Goal: Task Accomplishment & Management: Use online tool/utility

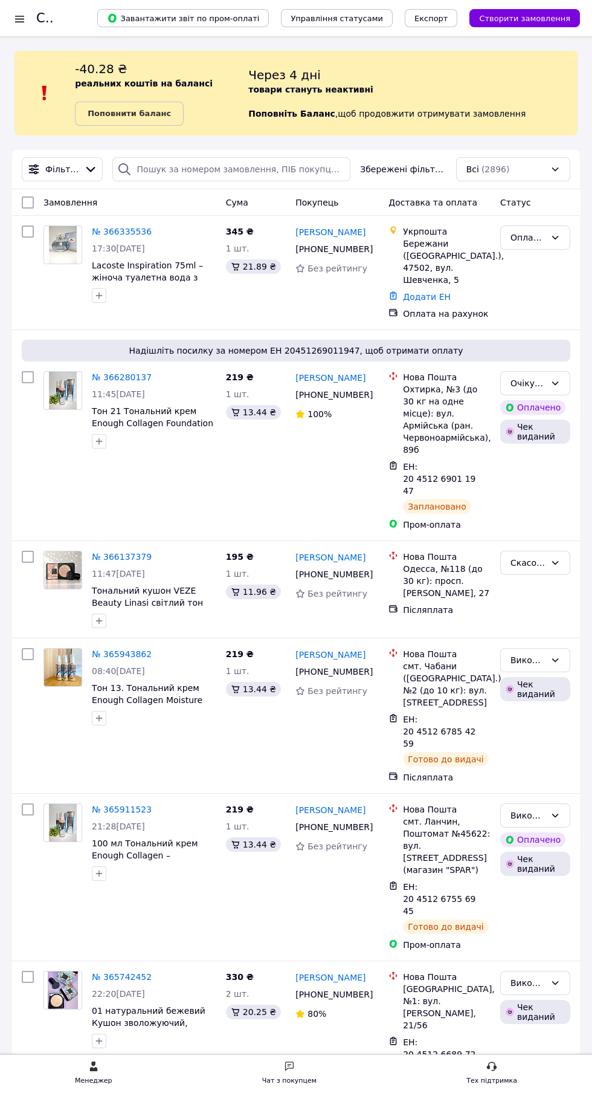
click at [115, 231] on link "№ 366335536" at bounding box center [122, 232] width 60 height 10
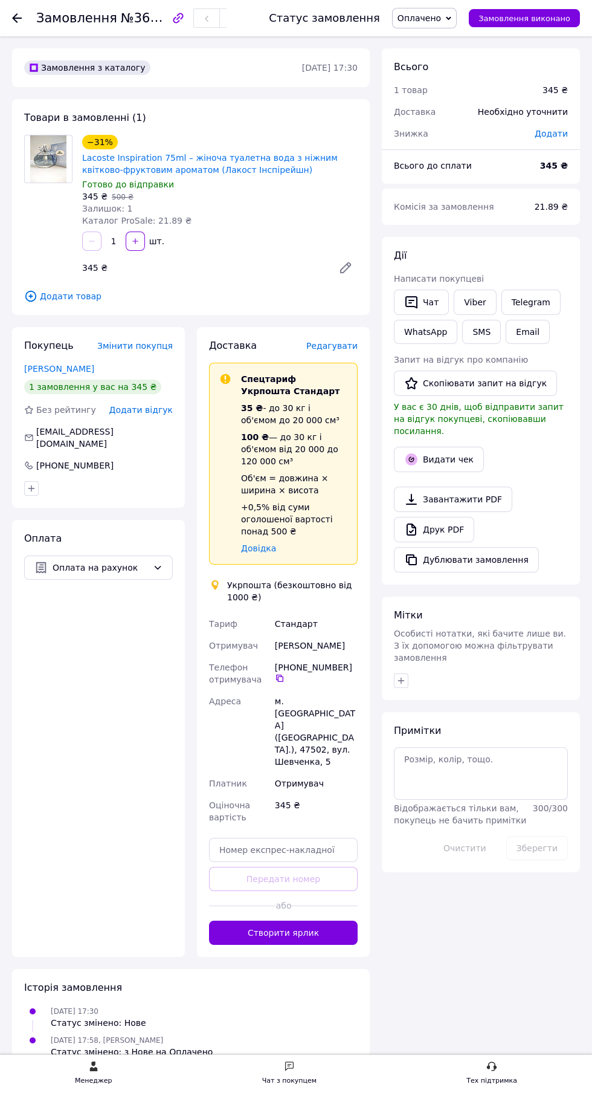
click at [308, 920] on button "Створити ярлик" at bounding box center [283, 932] width 149 height 24
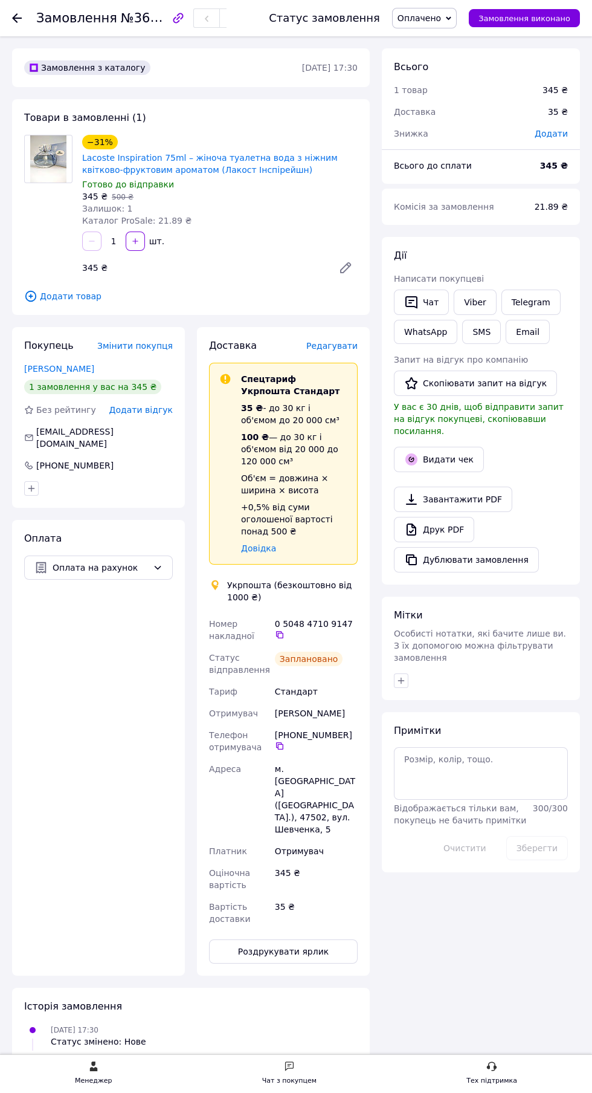
click at [460, 448] on button "Видати чек" at bounding box center [439, 459] width 90 height 25
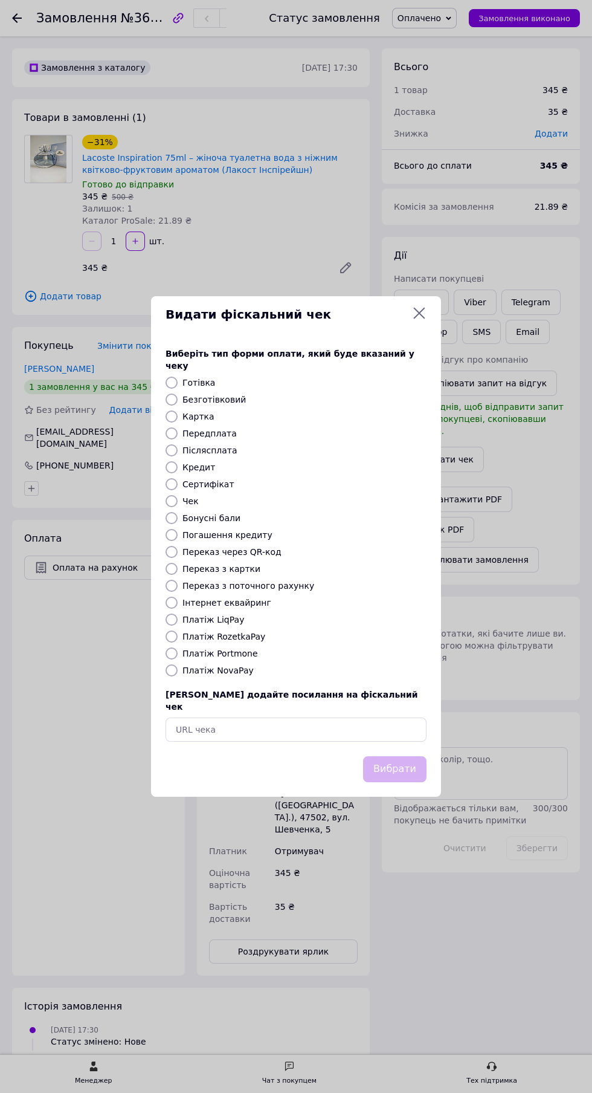
click at [231, 398] on label "Безготівковий" at bounding box center [213, 400] width 63 height 10
click at [178, 398] on input "Безготівковий" at bounding box center [172, 399] width 12 height 12
radio input "true"
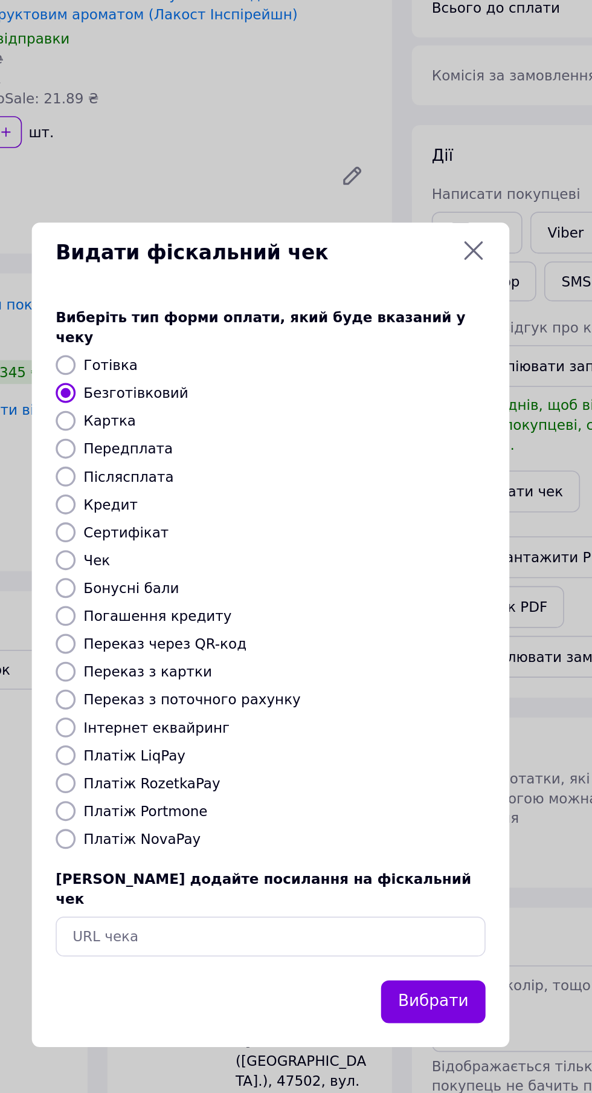
click at [396, 756] on button "Вибрати" at bounding box center [394, 769] width 63 height 26
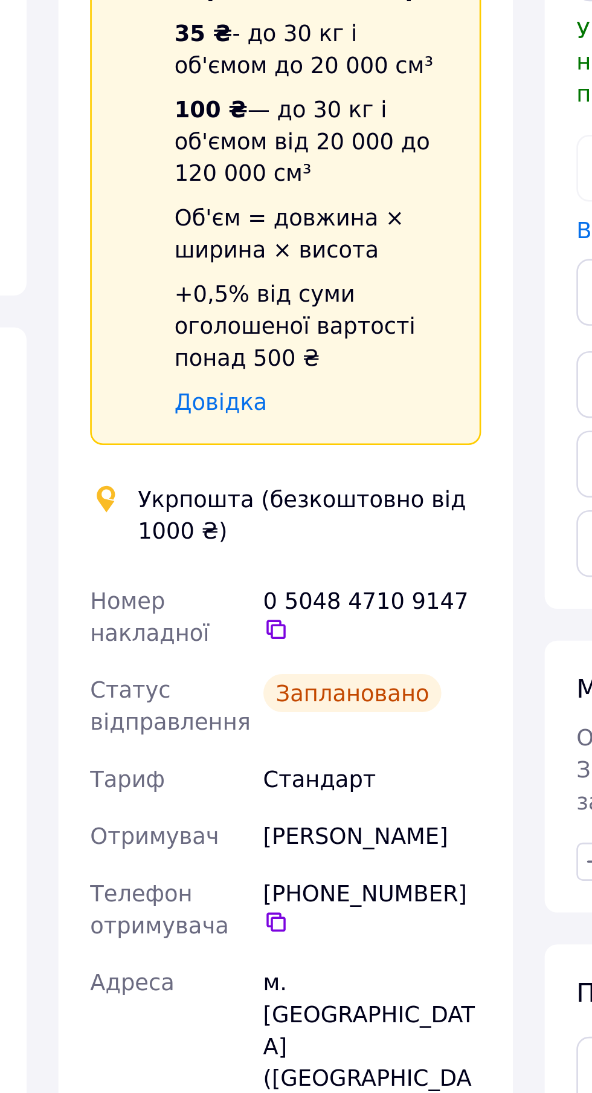
scroll to position [1, 0]
